Goal: Information Seeking & Learning: Check status

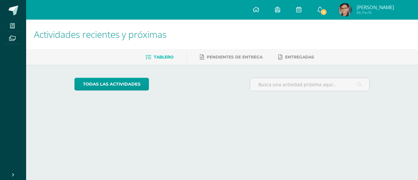
click at [331, 6] on link "Fernando Javier Mi Perfil" at bounding box center [366, 10] width 71 height 20
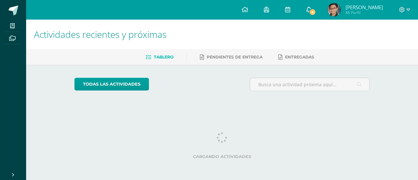
click at [312, 7] on icon at bounding box center [309, 10] width 5 height 6
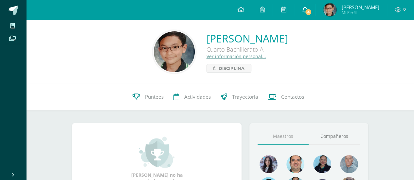
click at [306, 7] on icon at bounding box center [304, 10] width 5 height 6
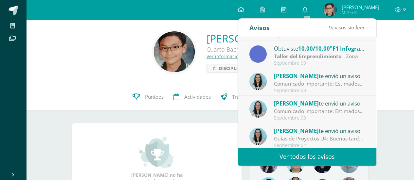
scroll to position [79, 0]
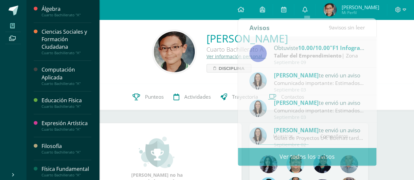
click at [17, 27] on span at bounding box center [12, 25] width 15 height 9
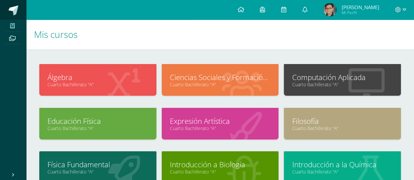
click at [15, 14] on span at bounding box center [14, 11] width 10 height 10
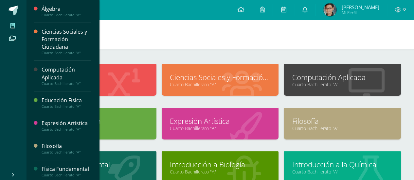
click at [16, 29] on span at bounding box center [12, 25] width 15 height 9
click at [14, 26] on icon at bounding box center [12, 25] width 5 height 5
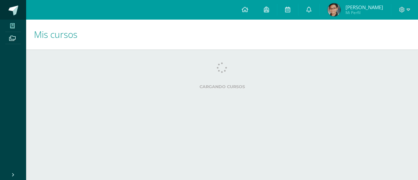
click at [11, 10] on span at bounding box center [14, 11] width 10 height 10
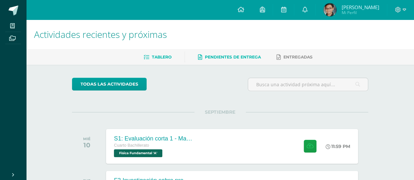
click at [240, 55] on span "Pendientes de entrega" at bounding box center [233, 57] width 56 height 5
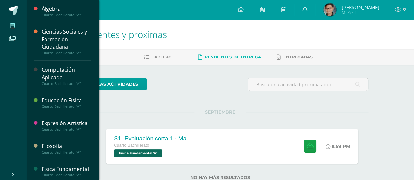
click at [12, 25] on icon at bounding box center [12, 25] width 5 height 5
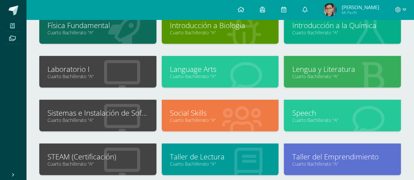
scroll to position [138, 0]
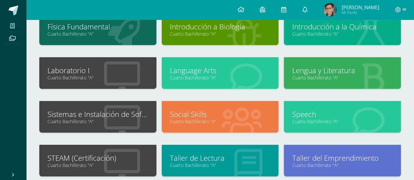
click at [107, 114] on link "Sistemas e Instalación de Software" at bounding box center [97, 114] width 101 height 10
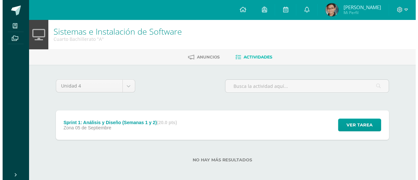
scroll to position [2, 0]
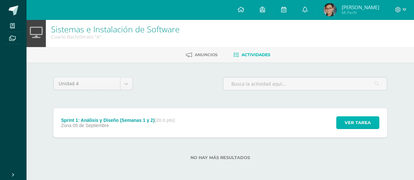
click at [361, 125] on span "Ver tarea" at bounding box center [357, 123] width 26 height 12
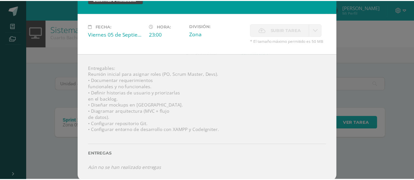
scroll to position [0, 0]
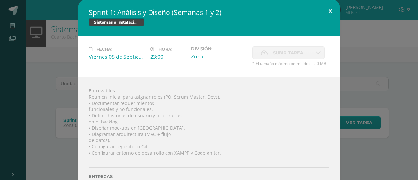
click at [330, 9] on button at bounding box center [330, 11] width 19 height 22
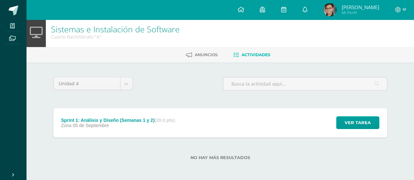
click at [201, 43] on div "Sistemas e Instalación de Software Cuarto Bachillerato "A"" at bounding box center [219, 32] width 387 height 30
